Goal: Navigation & Orientation: Understand site structure

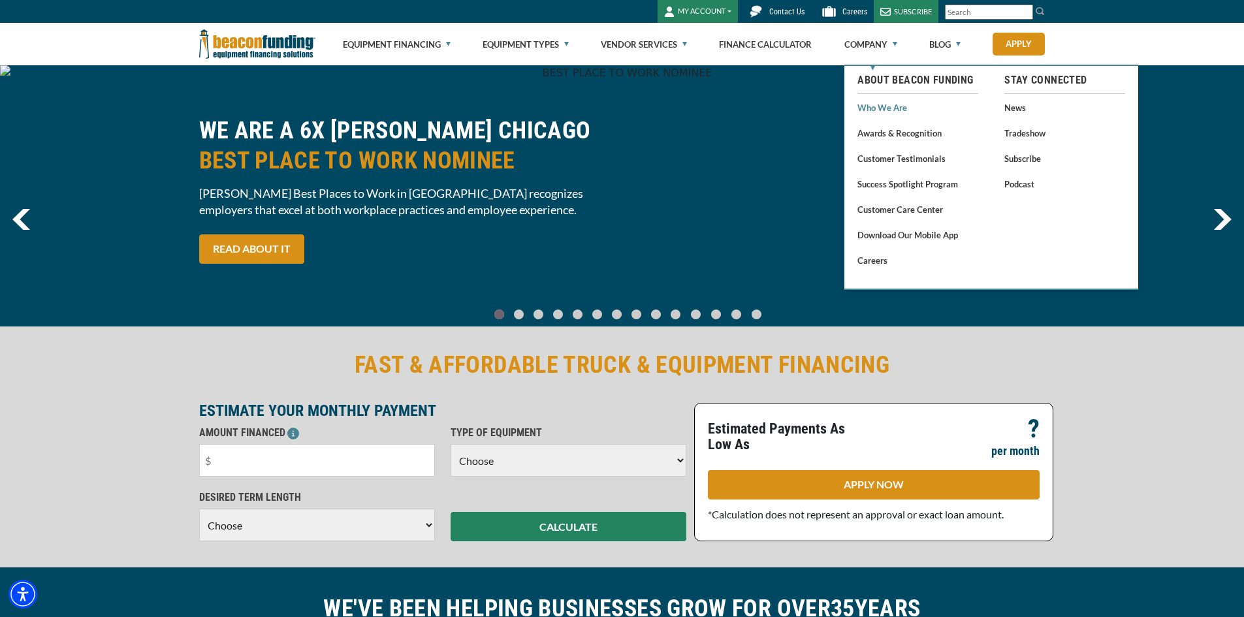
click at [884, 107] on link "Who We Are" at bounding box center [918, 107] width 121 height 16
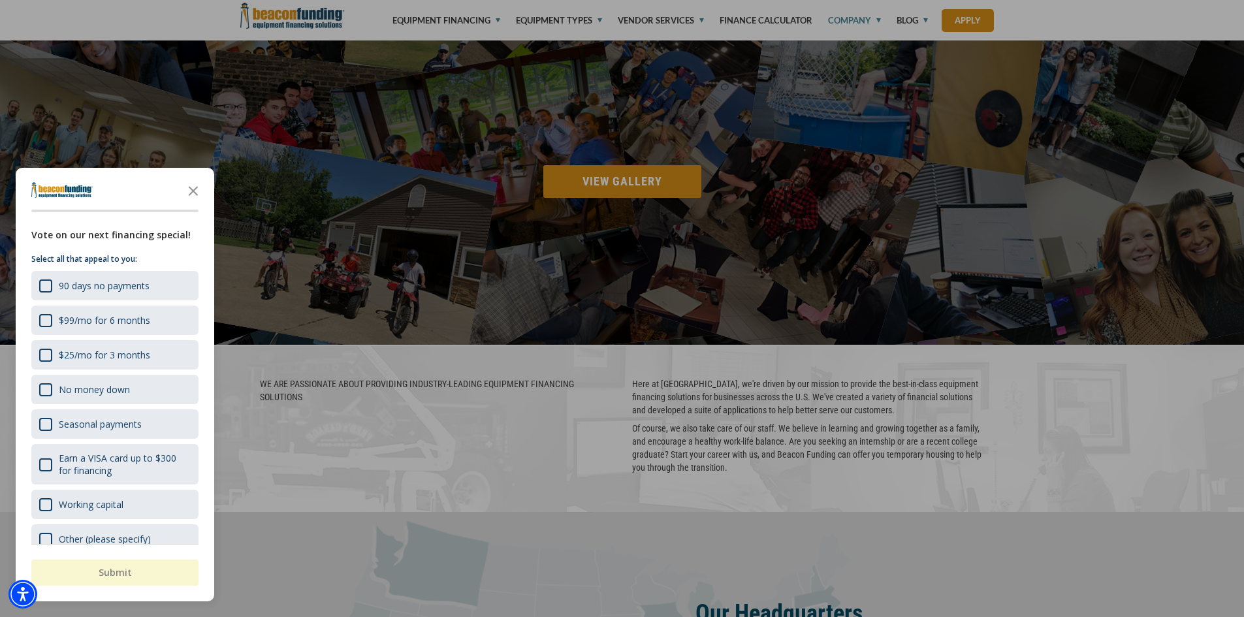
scroll to position [1766, 0]
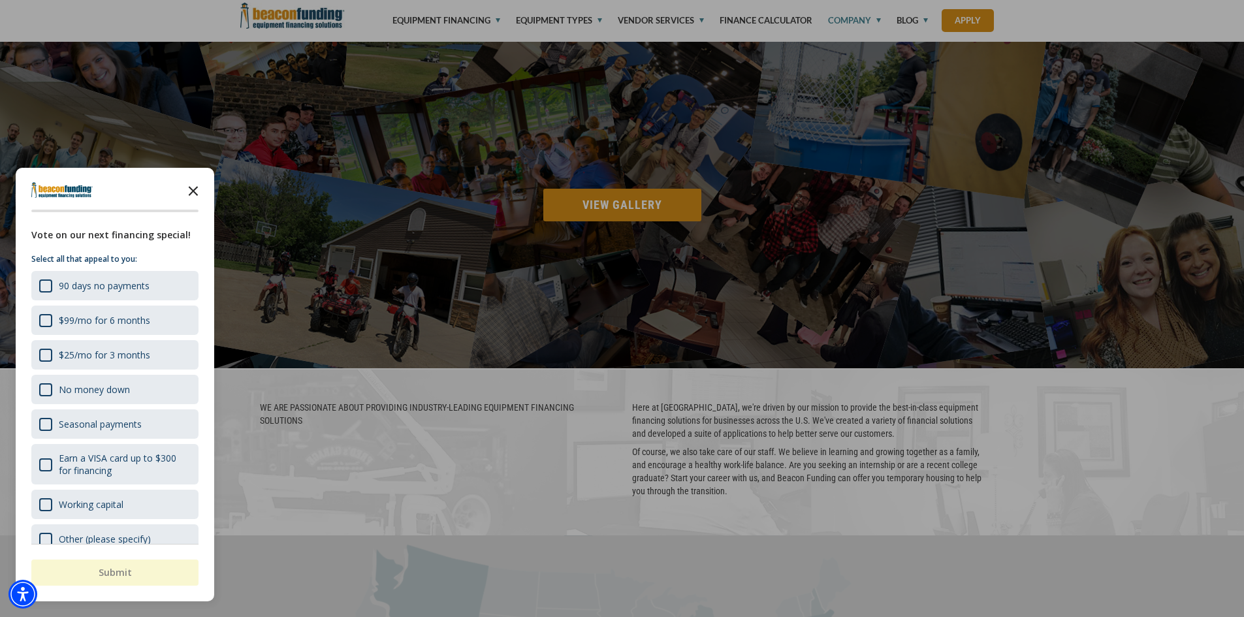
click at [191, 191] on icon "Close the survey" at bounding box center [193, 190] width 26 height 26
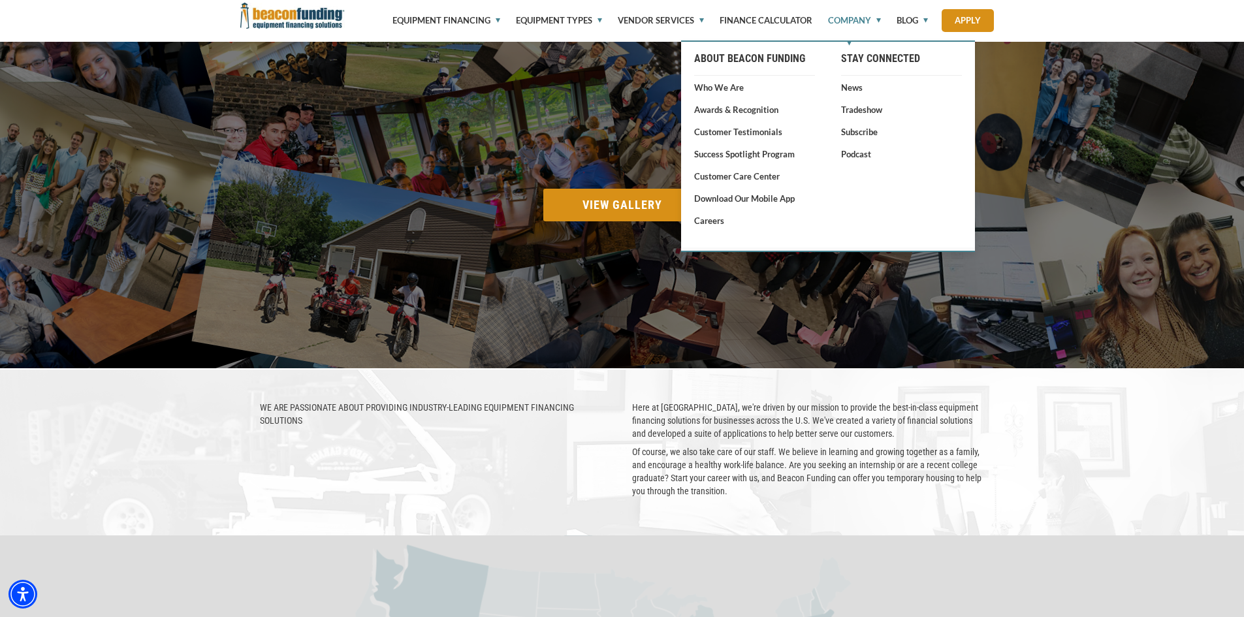
click at [857, 20] on link "Company" at bounding box center [847, 20] width 68 height 40
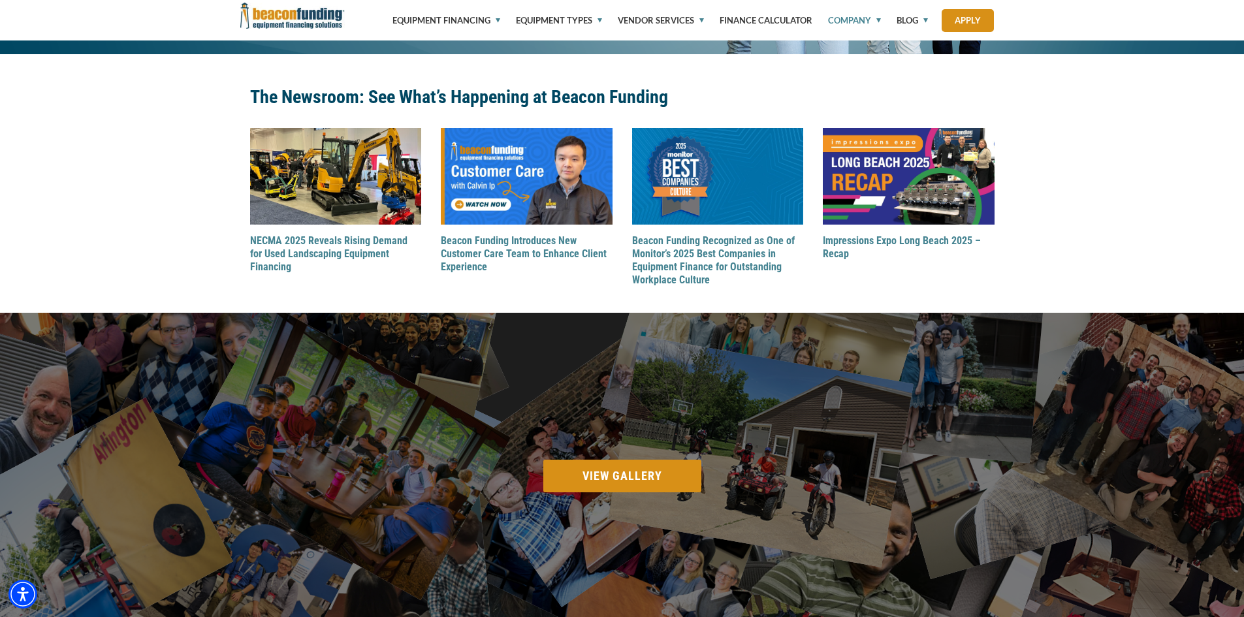
scroll to position [1568, 0]
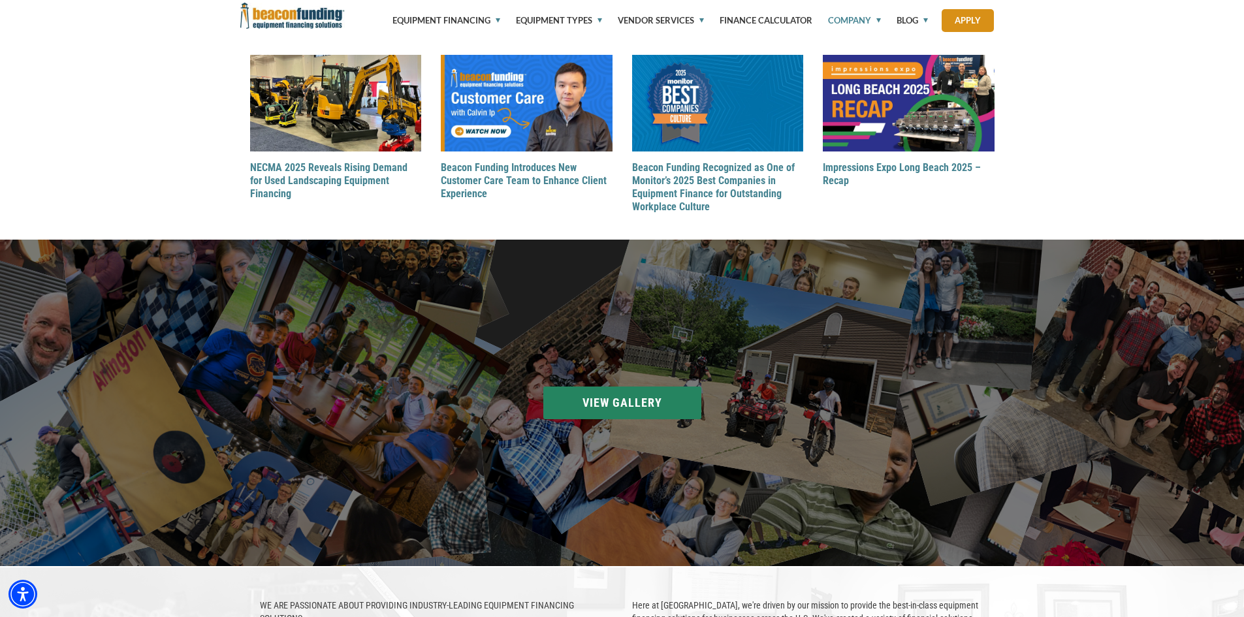
drag, startPoint x: 516, startPoint y: 371, endPoint x: 528, endPoint y: 362, distance: 15.4
